Goal: Task Accomplishment & Management: Manage account settings

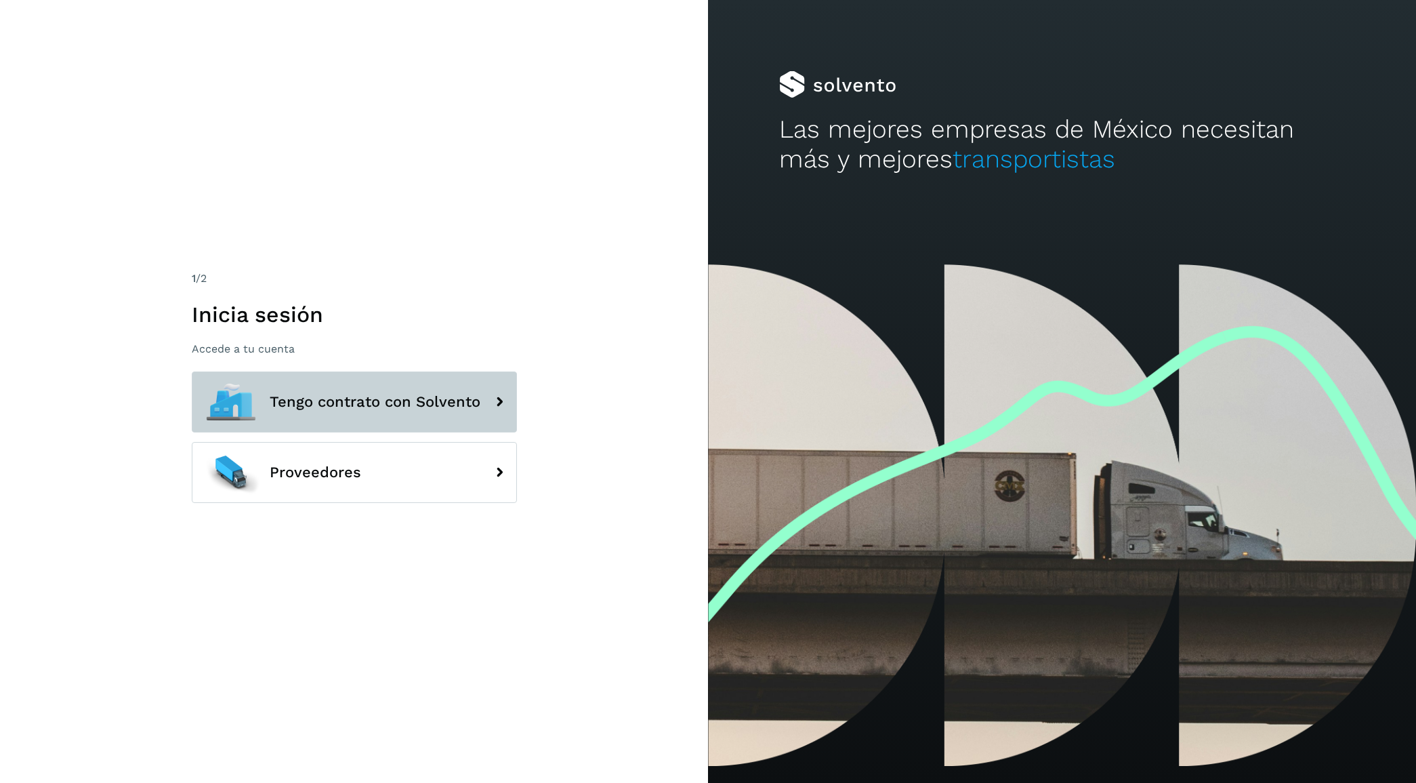
click at [313, 394] on span "Tengo contrato con Solvento" at bounding box center [375, 402] width 211 height 16
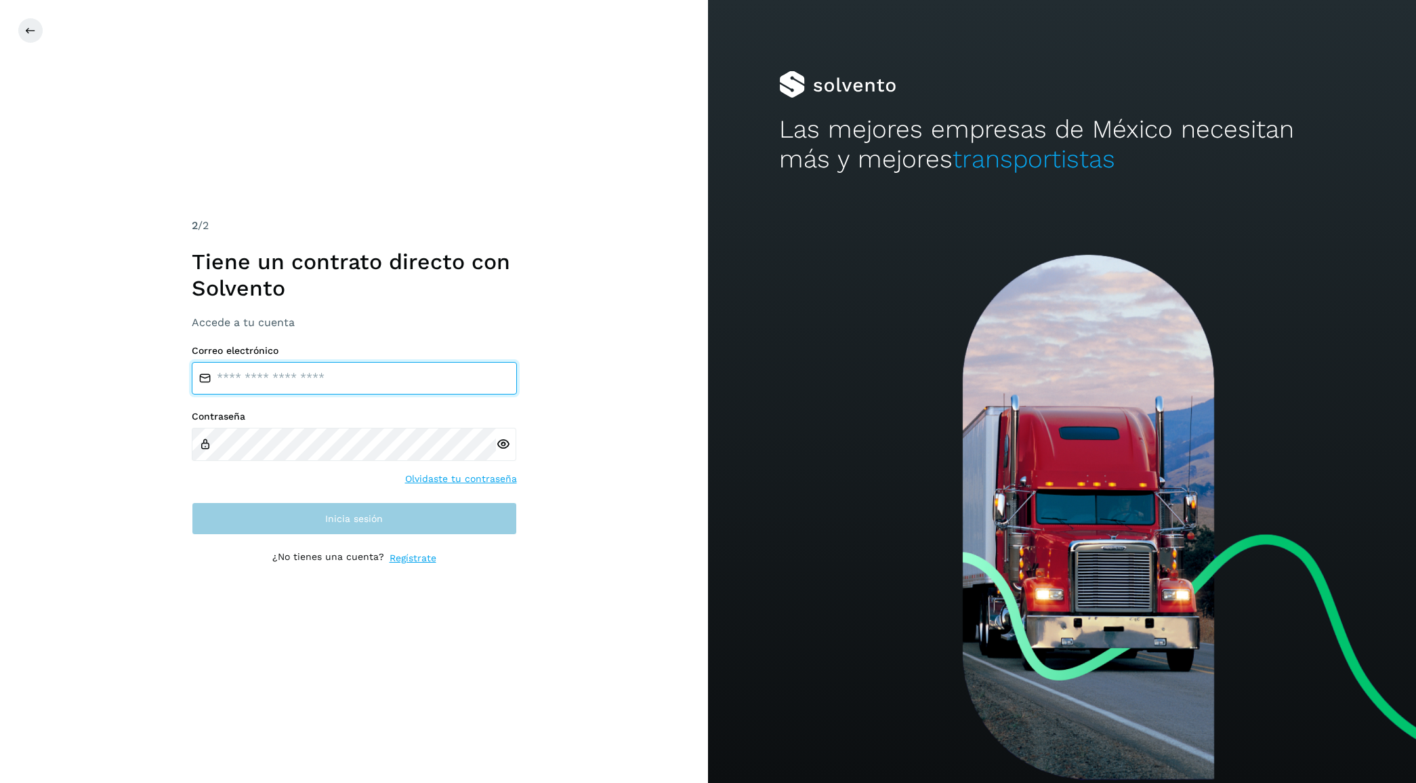
type input "**********"
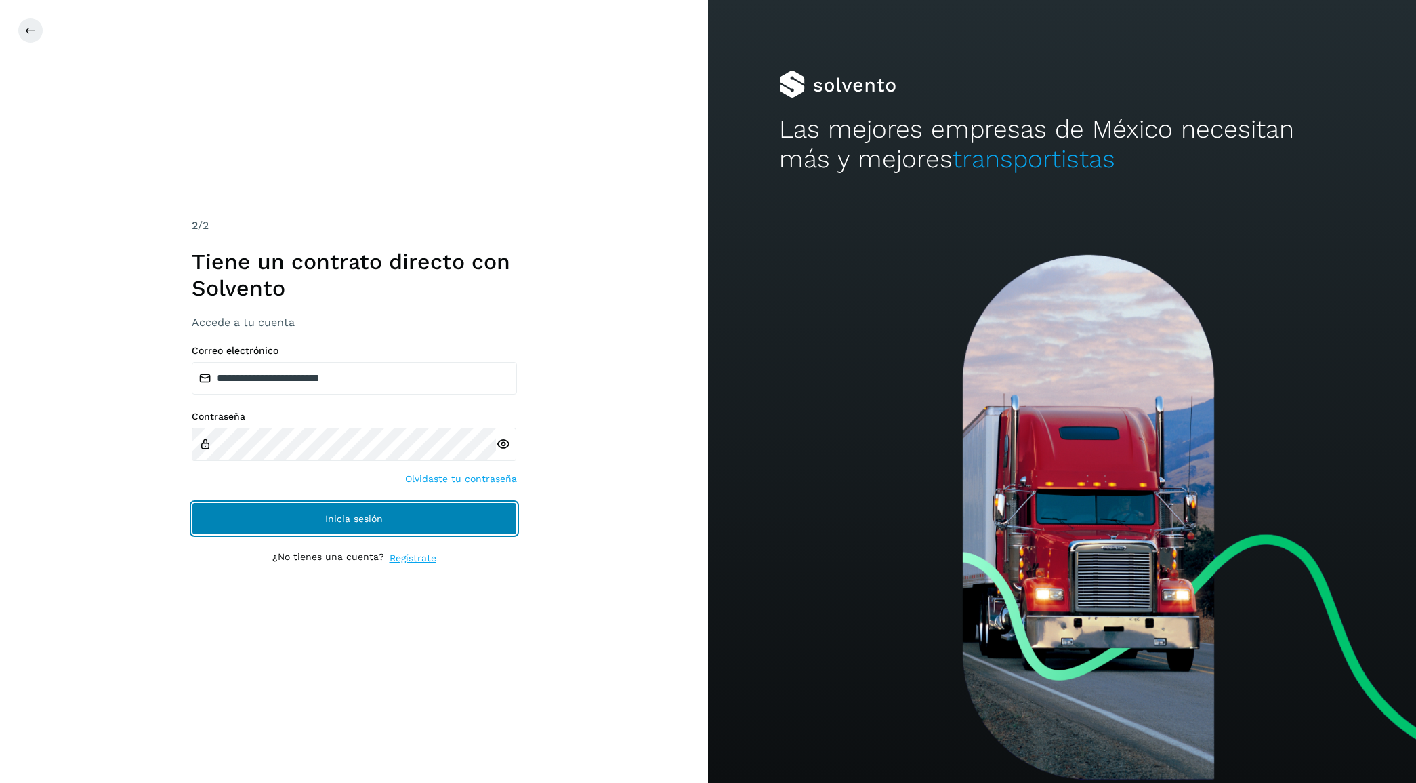
click at [381, 519] on span "Inicia sesión" at bounding box center [354, 518] width 58 height 9
